Goal: Task Accomplishment & Management: Manage account settings

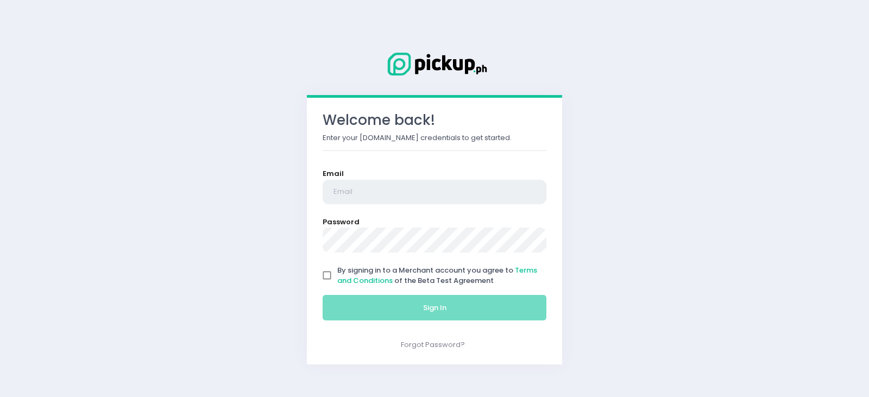
type input "[EMAIL_ADDRESS][DOMAIN_NAME]"
click at [327, 275] on input "By signing in to a Merchant account you agree to Terms and Conditions of the Be…" at bounding box center [327, 275] width 21 height 21
checkbox input "true"
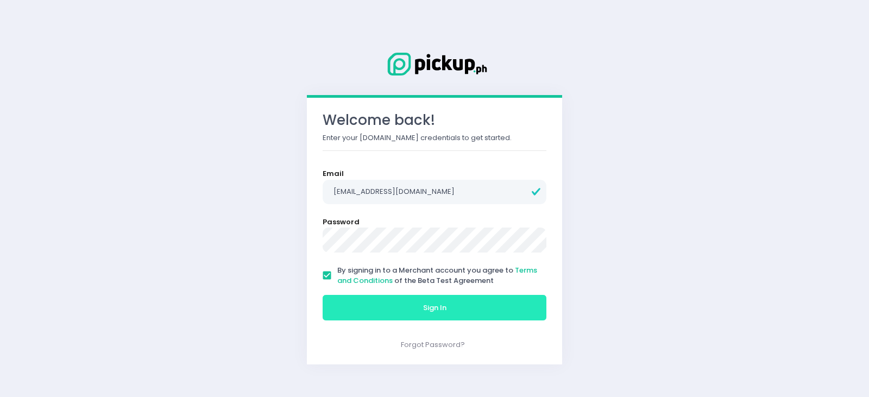
click at [384, 307] on button "Sign In" at bounding box center [434, 308] width 224 height 26
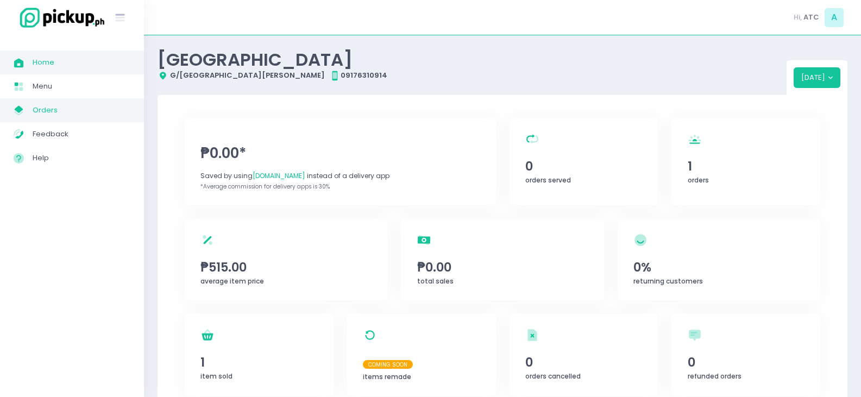
click at [56, 106] on span "Orders" at bounding box center [82, 110] width 98 height 14
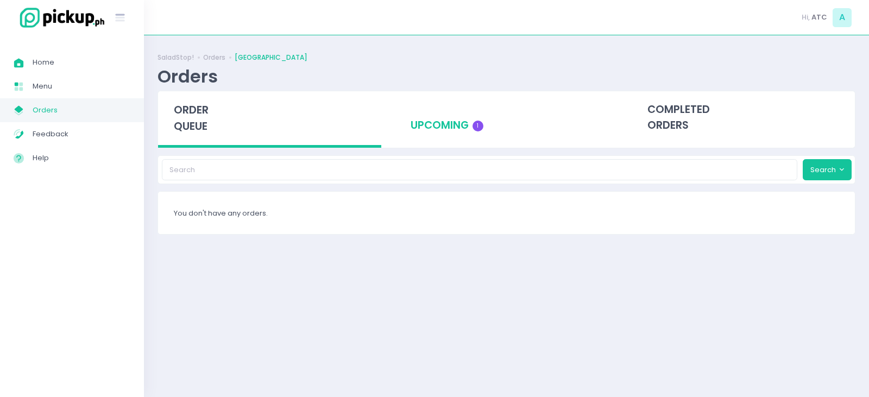
click at [453, 124] on div "upcoming 1" at bounding box center [506, 117] width 223 height 53
